Goal: Find specific page/section: Find specific page/section

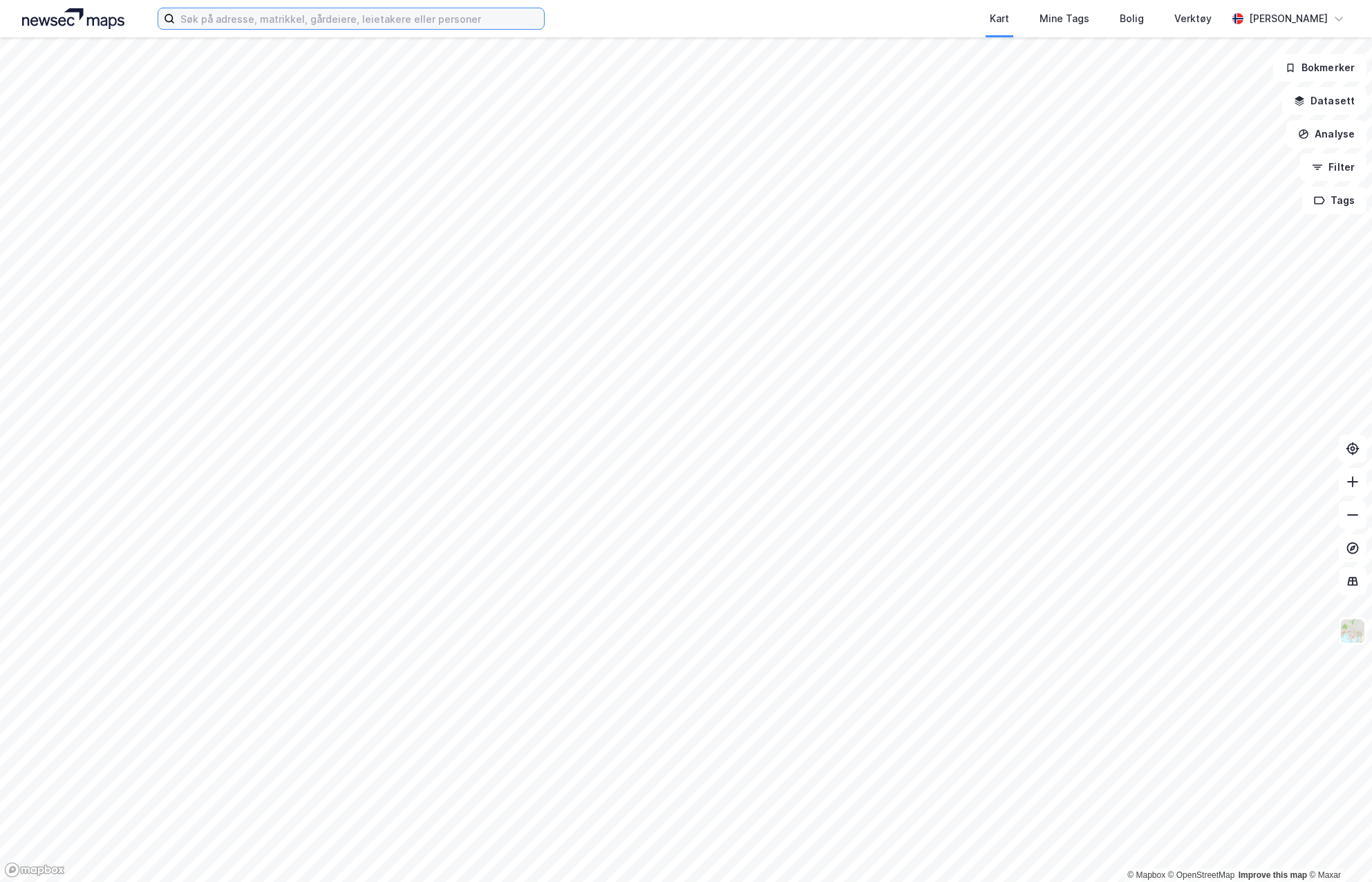
click at [388, 22] on input at bounding box center [359, 18] width 369 height 20
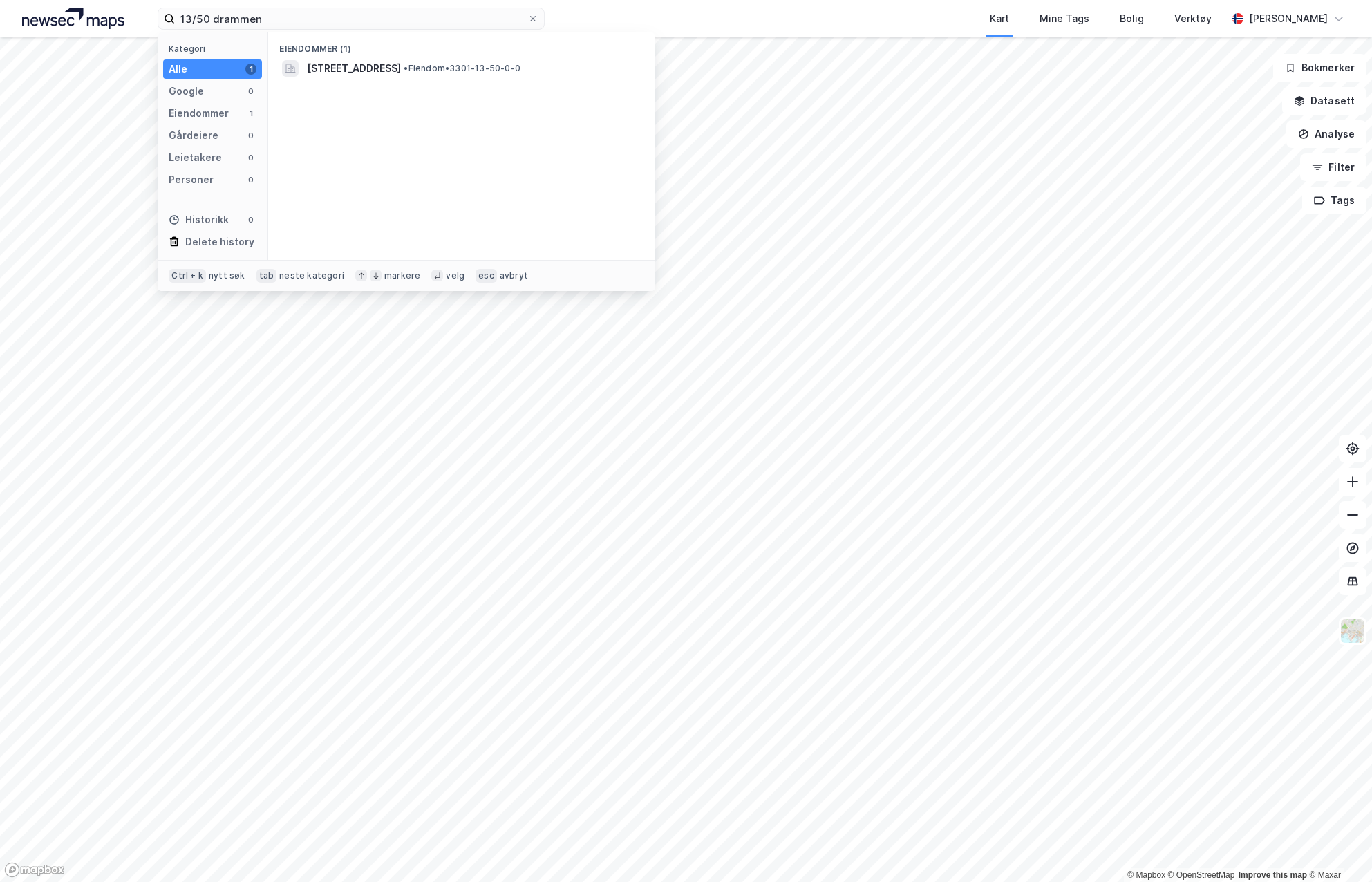
click at [394, 69] on span "[STREET_ADDRESS]" at bounding box center [354, 69] width 94 height 17
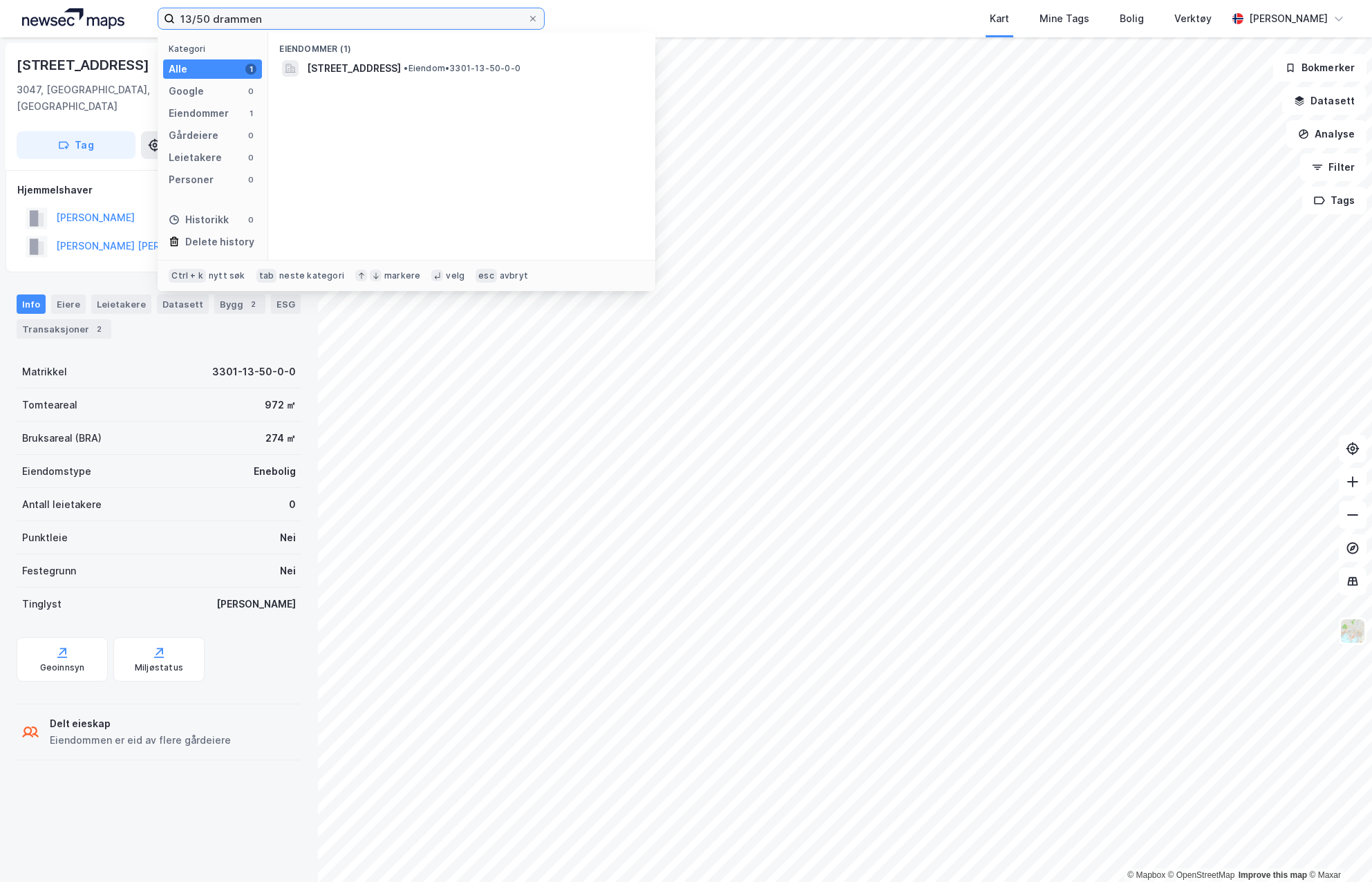
click at [245, 11] on input "13/50 drammen" at bounding box center [351, 18] width 353 height 20
click at [245, 11] on input "13/50 mjøndalen" at bounding box center [351, 18] width 353 height 20
type input "13/50 mjøndalen"
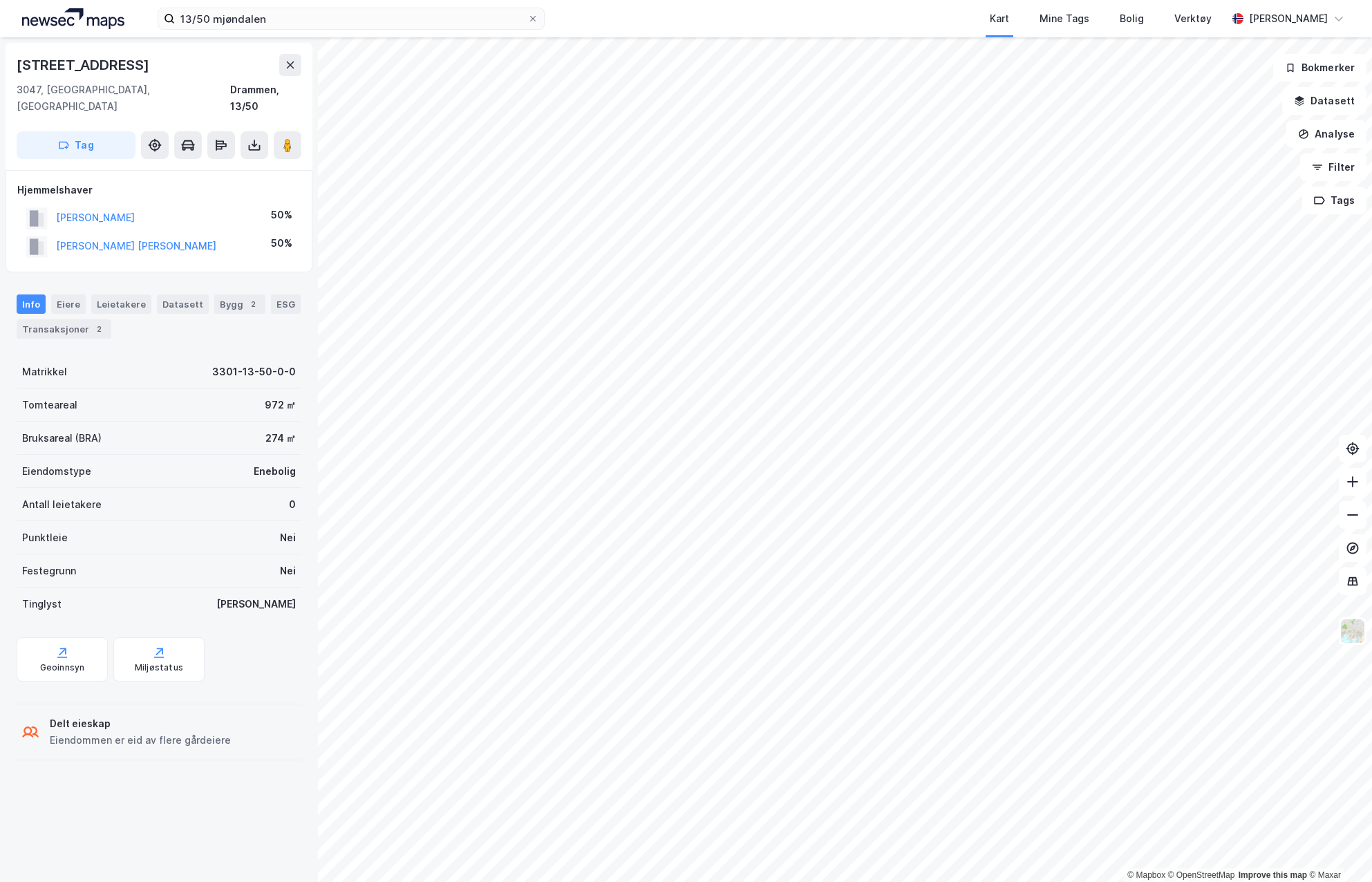
click at [761, 9] on div "Kart Mine Tags Bolig Verktøy" at bounding box center [919, 19] width 616 height 37
